Goal: Information Seeking & Learning: Learn about a topic

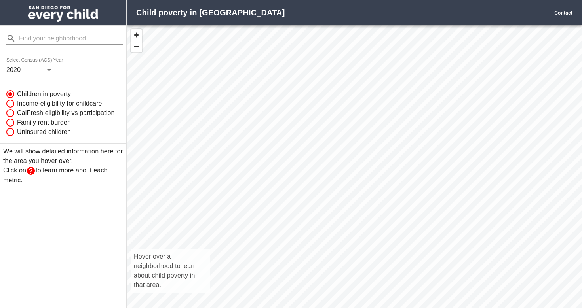
scroll to position [300, 455]
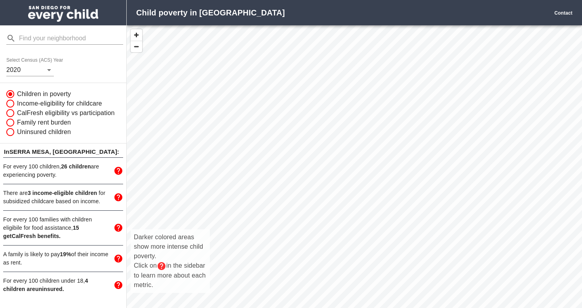
drag, startPoint x: 364, startPoint y: 203, endPoint x: 332, endPoint y: 161, distance: 53.0
click at [332, 161] on div "Darker colored areas show more intense child poverty. Click on in the sidebar t…" at bounding box center [354, 175] width 455 height 300
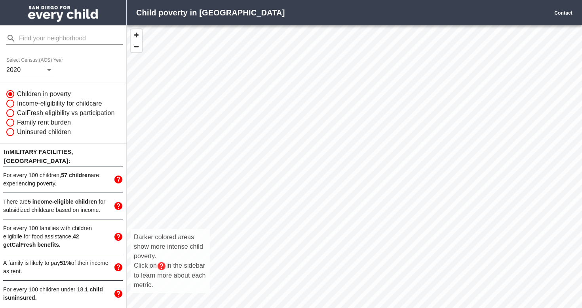
click at [346, 118] on div "Darker colored areas show more intense child poverty. Click on in the sidebar t…" at bounding box center [354, 175] width 455 height 300
click at [313, 172] on div "Darker colored areas show more intense child poverty. Click on in the sidebar t…" at bounding box center [354, 175] width 455 height 300
drag, startPoint x: 313, startPoint y: 172, endPoint x: 268, endPoint y: 167, distance: 45.0
click at [268, 167] on div "Darker colored areas show more intense child poverty. Click on in the sidebar t…" at bounding box center [354, 175] width 455 height 300
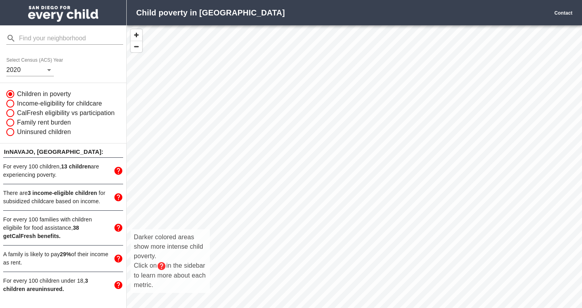
click at [326, 142] on div "Darker colored areas show more intense child poverty. Click on in the sidebar t…" at bounding box center [354, 175] width 455 height 300
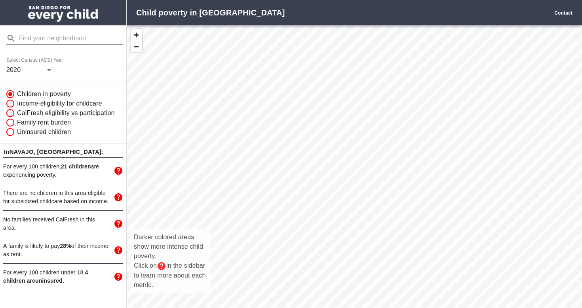
drag, startPoint x: 441, startPoint y: 156, endPoint x: 401, endPoint y: 100, distance: 69.2
click at [401, 100] on div "Darker colored areas show more intense child poverty. Click on in the sidebar t…" at bounding box center [354, 175] width 455 height 300
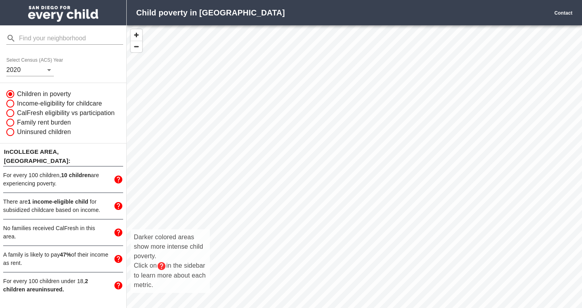
drag, startPoint x: 338, startPoint y: 153, endPoint x: 381, endPoint y: 132, distance: 48.1
click at [381, 132] on div "Darker colored areas show more intense child poverty. Click on in the sidebar t…" at bounding box center [354, 175] width 455 height 300
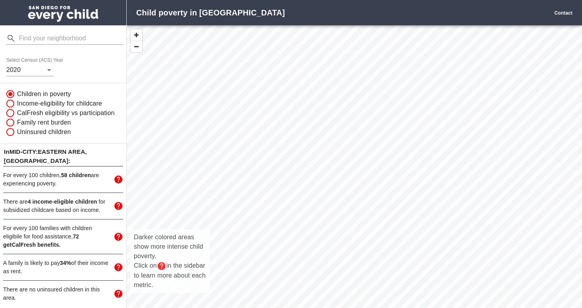
drag, startPoint x: 389, startPoint y: 156, endPoint x: 360, endPoint y: 129, distance: 40.0
click at [360, 129] on div "Darker colored areas show more intense child poverty. Click on in the sidebar t…" at bounding box center [354, 175] width 455 height 300
drag, startPoint x: 344, startPoint y: 214, endPoint x: 341, endPoint y: 162, distance: 52.3
click at [341, 162] on div "Darker colored areas show more intense child poverty. Click on in the sidebar t…" at bounding box center [354, 175] width 455 height 300
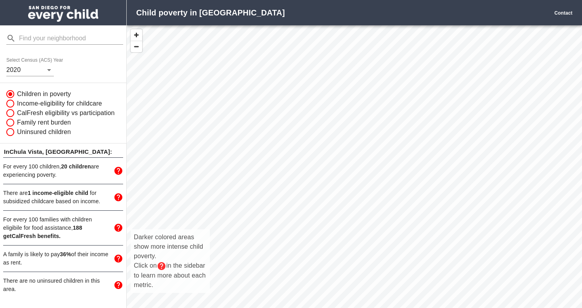
click at [352, 210] on div "Darker colored areas show more intense child poverty. Click on in the sidebar t…" at bounding box center [354, 175] width 455 height 300
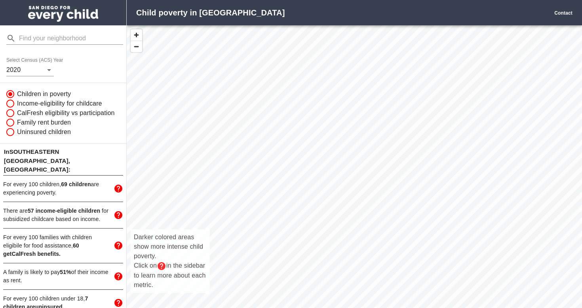
drag, startPoint x: 333, startPoint y: 208, endPoint x: 368, endPoint y: 237, distance: 44.7
click at [368, 237] on div "Darker colored areas show more intense child poverty. Click on in the sidebar t…" at bounding box center [354, 175] width 455 height 300
drag, startPoint x: 369, startPoint y: 234, endPoint x: 365, endPoint y: 254, distance: 20.1
click at [365, 254] on div "Darker colored areas show more intense child poverty. Click on in the sidebar t…" at bounding box center [354, 175] width 455 height 300
drag, startPoint x: 365, startPoint y: 254, endPoint x: 414, endPoint y: 237, distance: 51.8
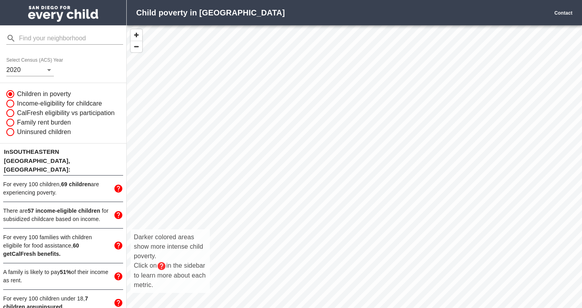
click at [414, 237] on div "Darker colored areas show more intense child poverty. Click on in the sidebar t…" at bounding box center [354, 175] width 455 height 300
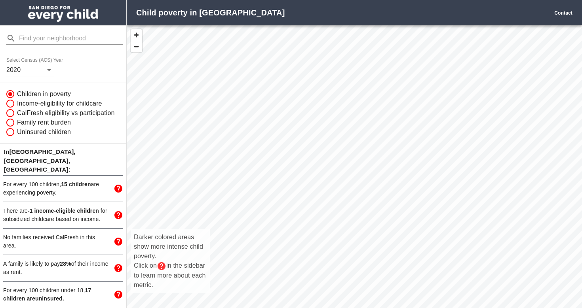
drag, startPoint x: 277, startPoint y: 100, endPoint x: 254, endPoint y: 137, distance: 43.3
click at [254, 137] on div "Darker colored areas show more intense child poverty. Click on in the sidebar t…" at bounding box center [354, 175] width 455 height 300
drag, startPoint x: 256, startPoint y: 144, endPoint x: 238, endPoint y: 152, distance: 20.4
click at [238, 152] on div "Darker colored areas show more intense child poverty. Click on in the sidebar t…" at bounding box center [354, 175] width 455 height 300
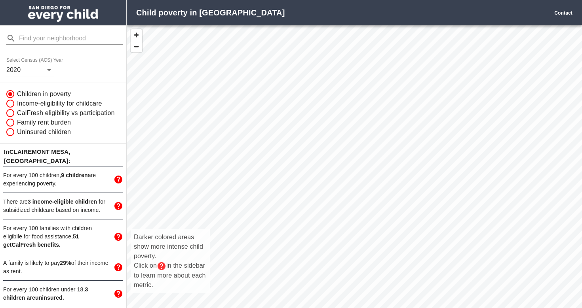
drag, startPoint x: 269, startPoint y: 81, endPoint x: 291, endPoint y: 176, distance: 97.6
click at [292, 178] on div "Darker colored areas show more intense child poverty. Click on in the sidebar t…" at bounding box center [354, 175] width 455 height 300
drag, startPoint x: 289, startPoint y: 175, endPoint x: 266, endPoint y: 185, distance: 24.8
click at [266, 185] on div "Darker colored areas show more intense child poverty. Click on in the sidebar t…" at bounding box center [354, 175] width 455 height 300
drag, startPoint x: 302, startPoint y: 233, endPoint x: 294, endPoint y: 216, distance: 18.6
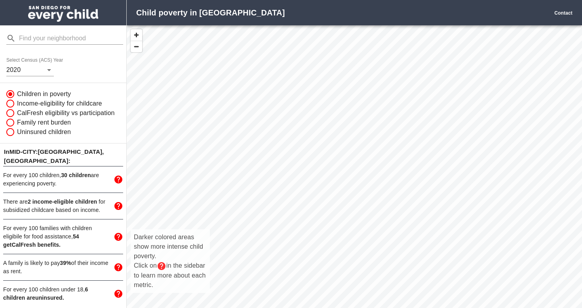
click at [294, 216] on div "Darker colored areas show more intense child poverty. Click on in the sidebar t…" at bounding box center [354, 175] width 455 height 300
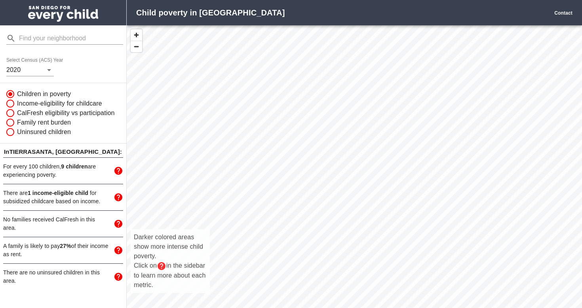
drag, startPoint x: 309, startPoint y: 207, endPoint x: 376, endPoint y: 90, distance: 134.2
click at [376, 90] on div "Darker colored areas show more intense child poverty. Click on in the sidebar t…" at bounding box center [354, 175] width 455 height 300
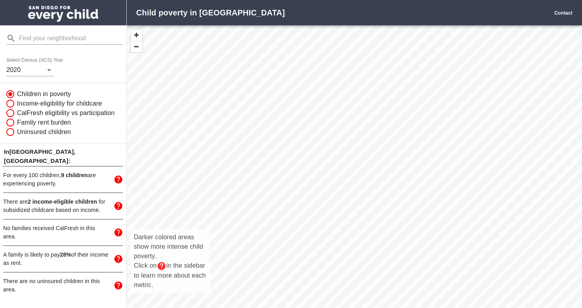
drag, startPoint x: 302, startPoint y: 197, endPoint x: 359, endPoint y: 210, distance: 58.8
click at [359, 211] on div "Darker colored areas show more intense child poverty. Click on in the sidebar t…" at bounding box center [354, 175] width 455 height 300
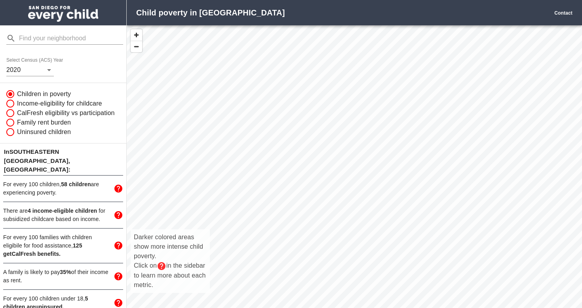
drag, startPoint x: 384, startPoint y: 220, endPoint x: 334, endPoint y: 177, distance: 65.7
click at [334, 177] on div "Darker colored areas show more intense child poverty. Click on in the sidebar t…" at bounding box center [354, 175] width 455 height 300
